Goal: Go to known website: Go to known website

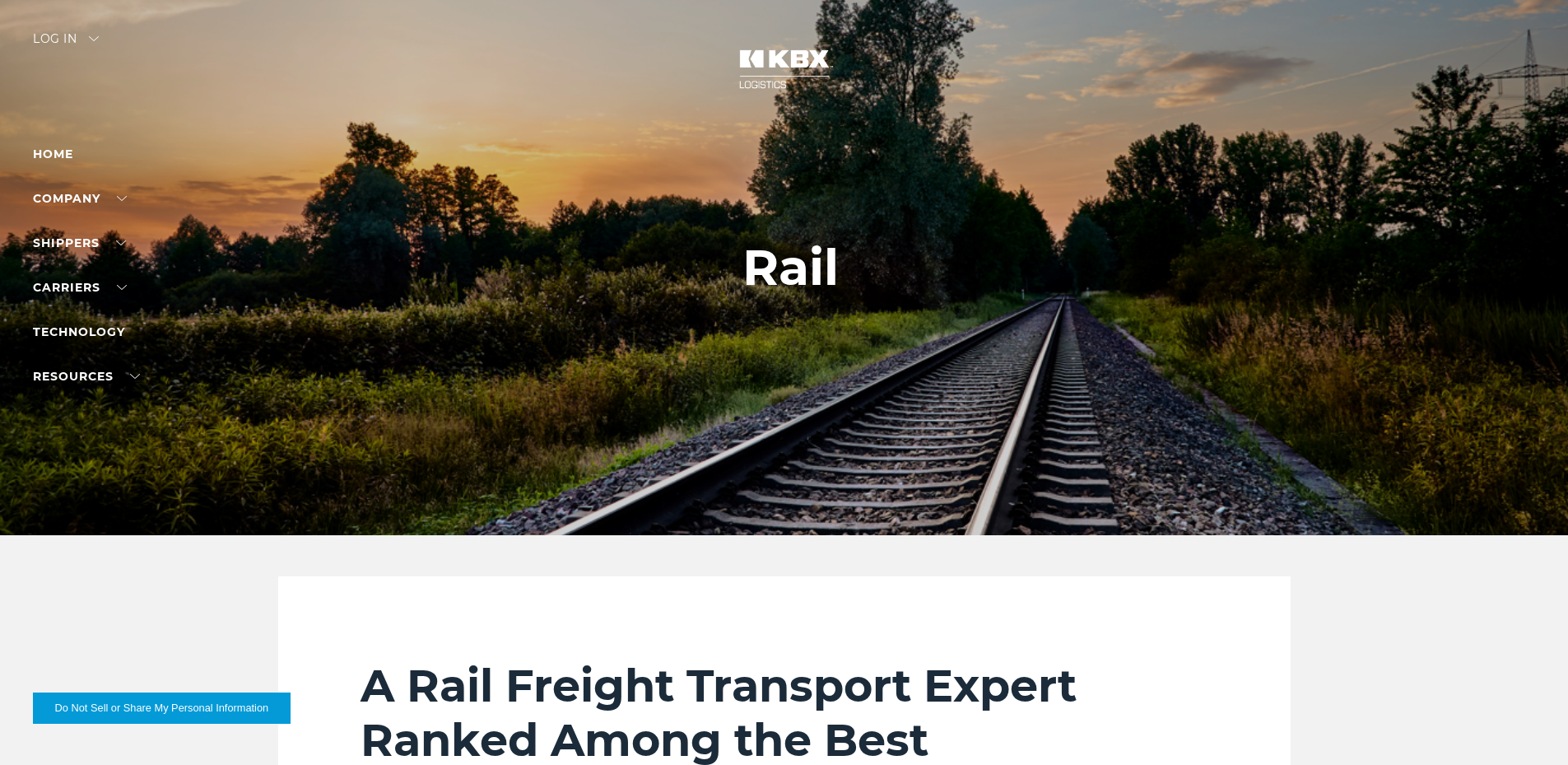
click at [62, 36] on div "Log in" at bounding box center [66, 45] width 66 height 24
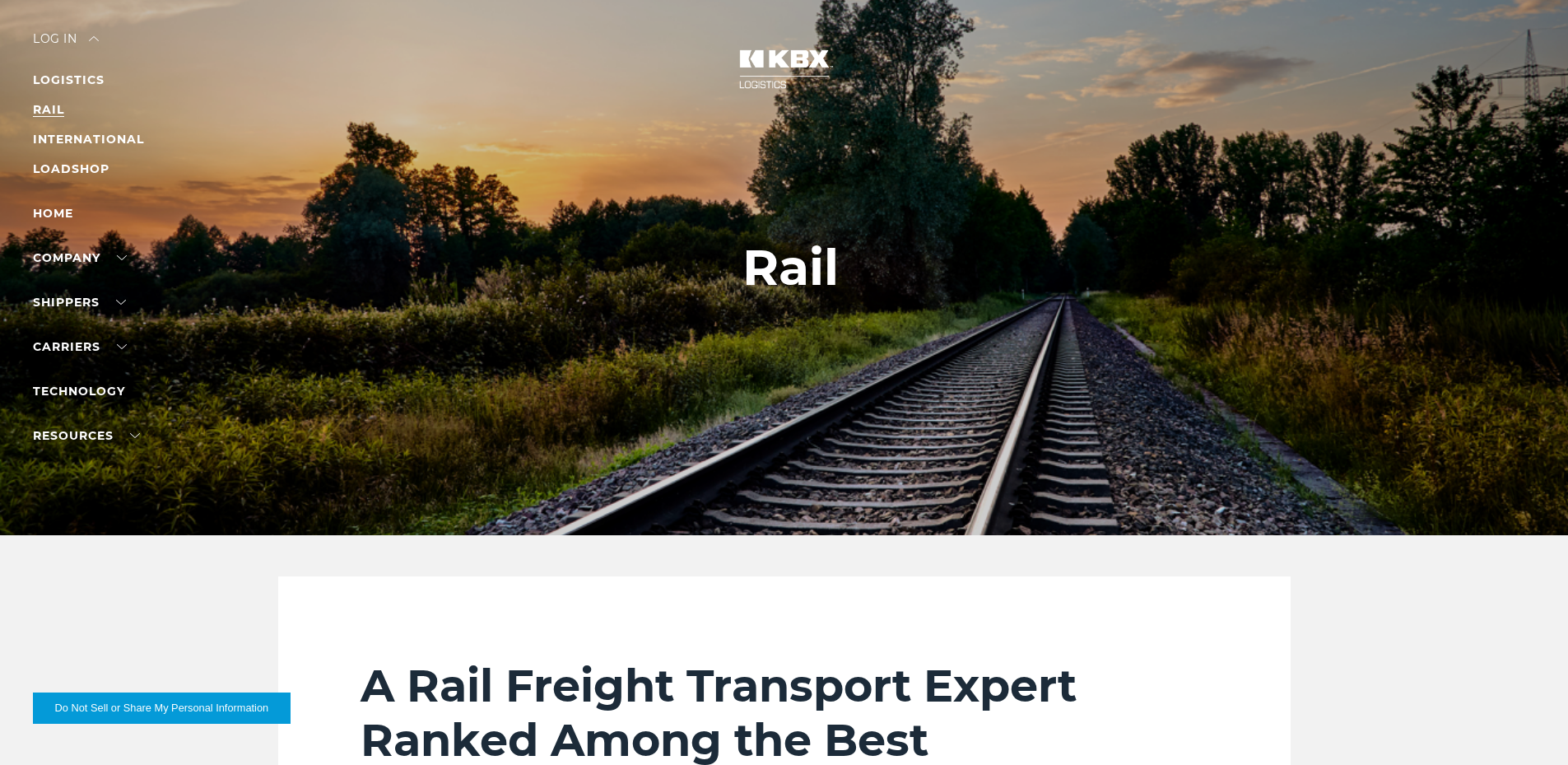
click at [43, 116] on link "RAIL" at bounding box center [48, 109] width 31 height 15
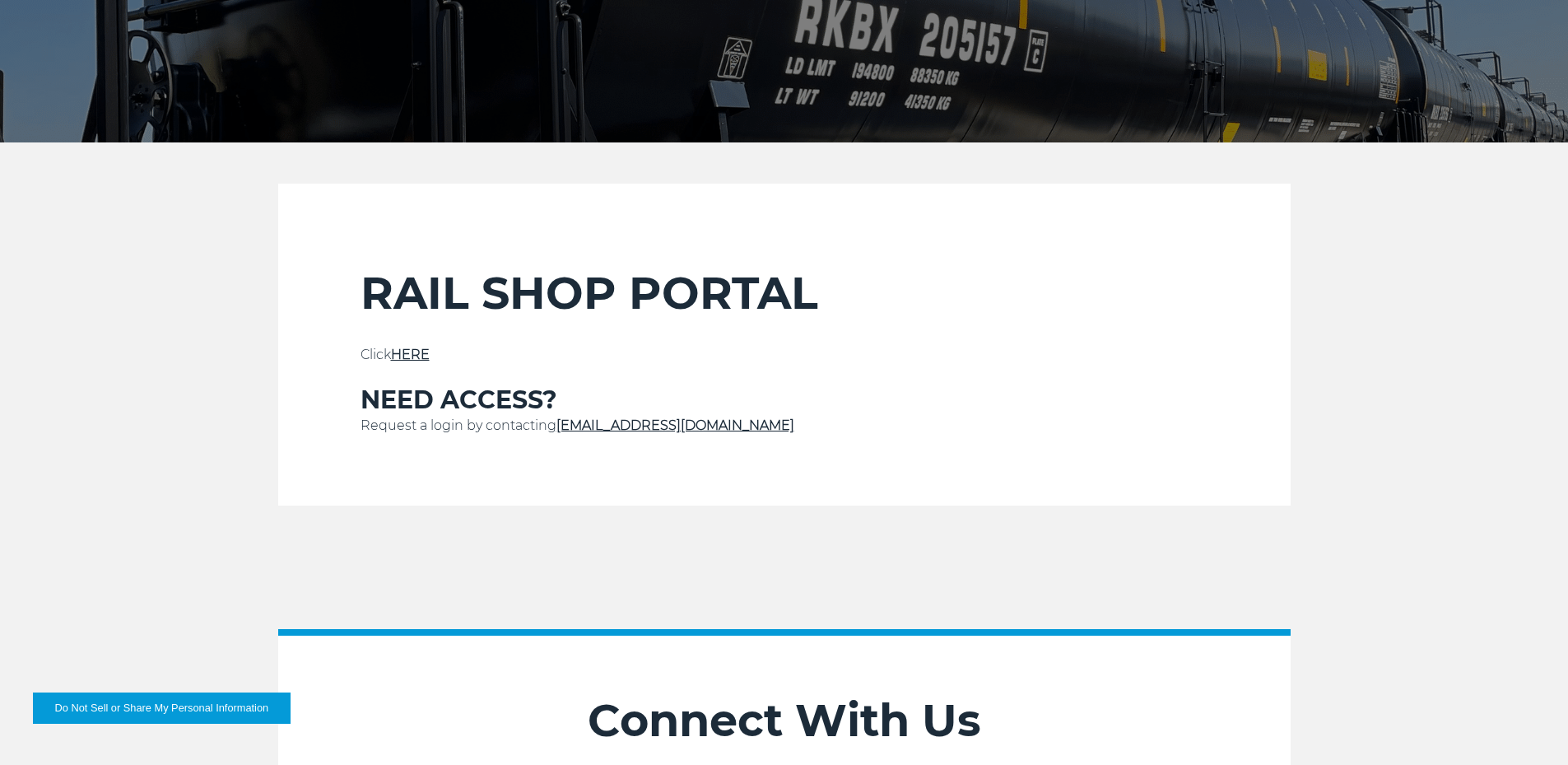
scroll to position [412, 0]
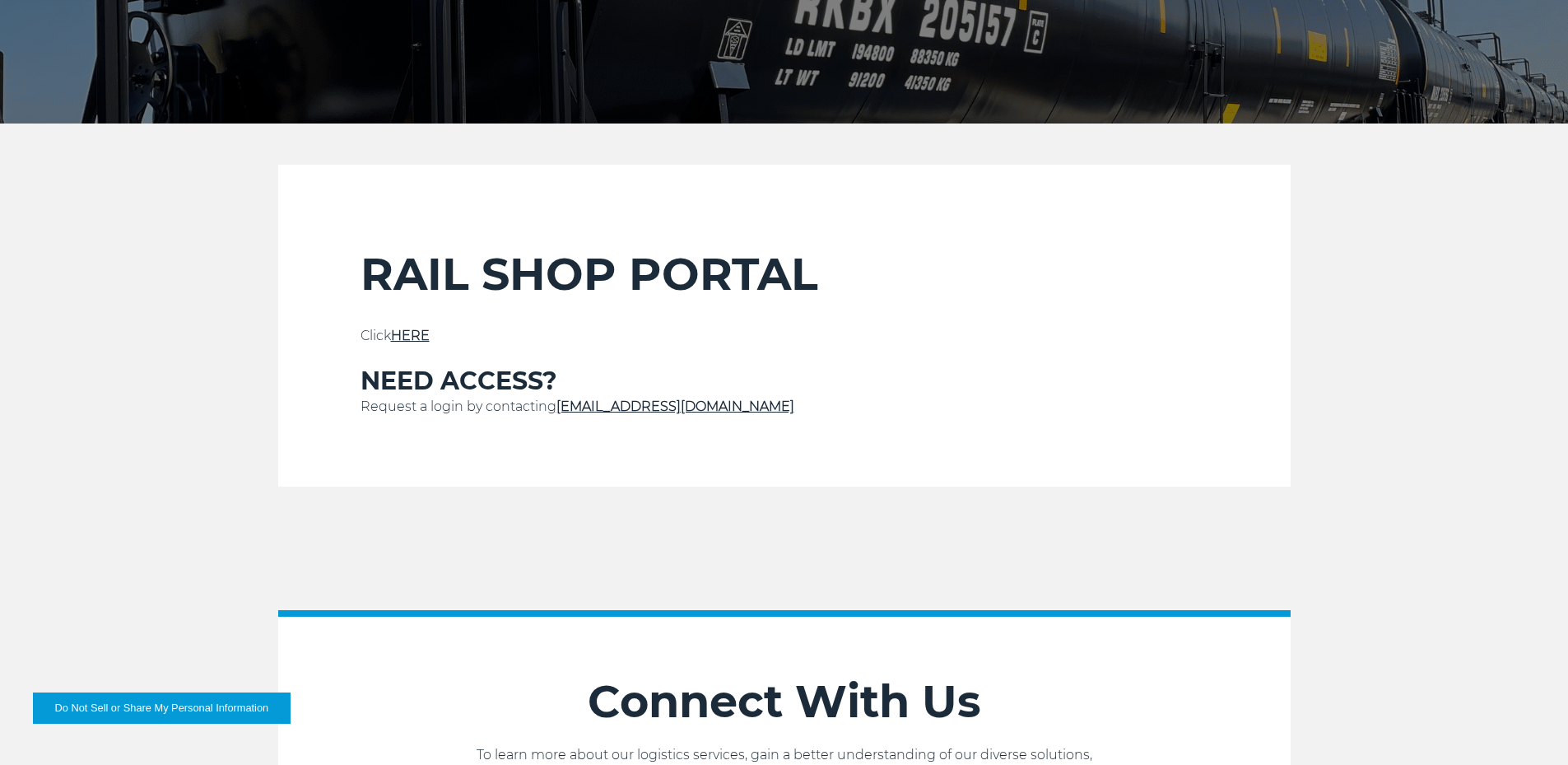
click at [406, 335] on link "HERE" at bounding box center [410, 336] width 39 height 16
